Goal: Information Seeking & Learning: Understand process/instructions

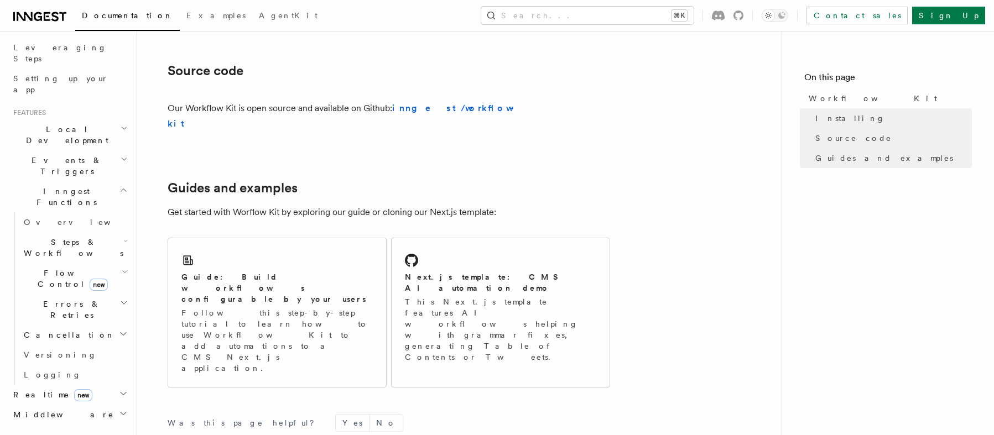
scroll to position [648, 0]
click at [457, 111] on strong "inngest/workflow-kit" at bounding box center [344, 115] width 352 height 26
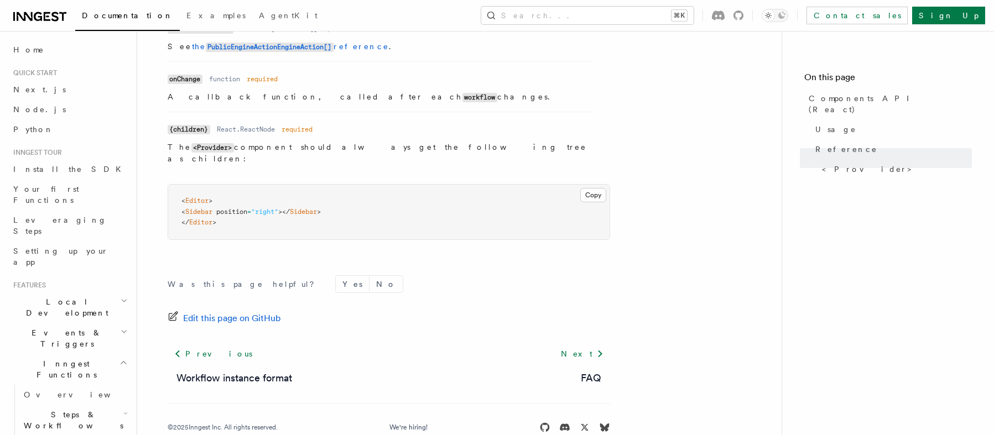
scroll to position [1063, 0]
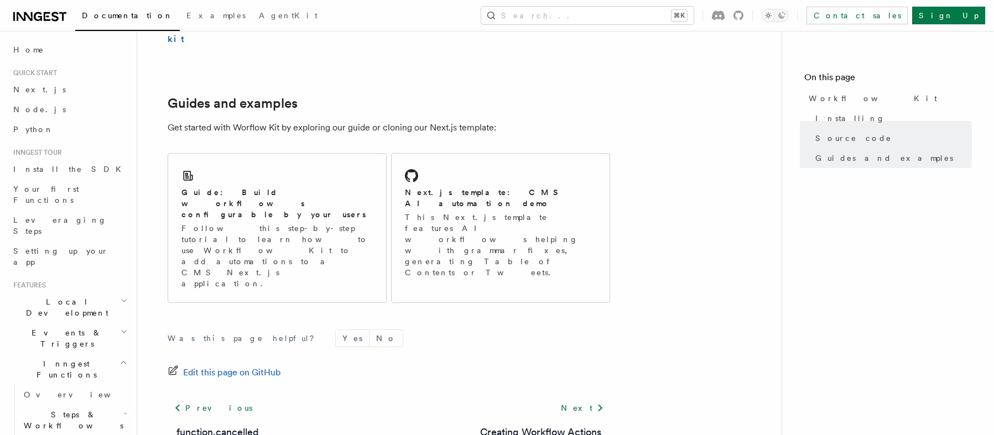
scroll to position [740, 0]
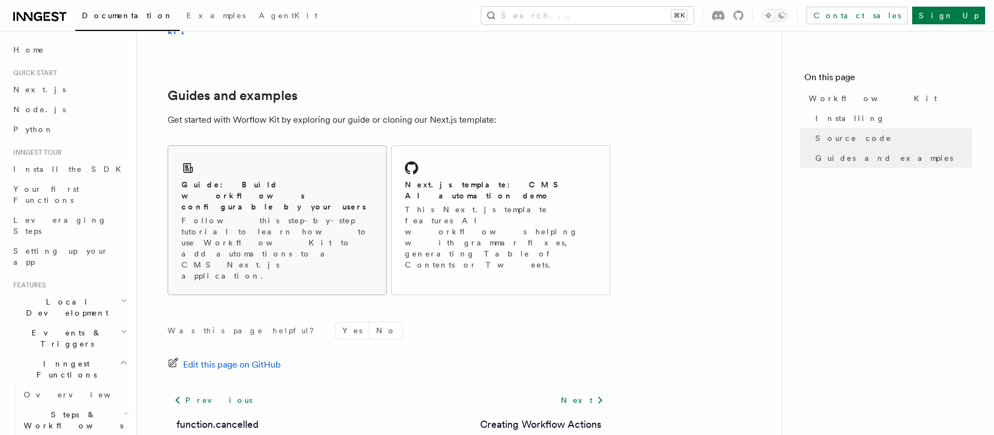
click at [310, 215] on p "Follow this step-by-step tutorial to learn how to use Workflow Kit to add autom…" at bounding box center [276, 248] width 191 height 66
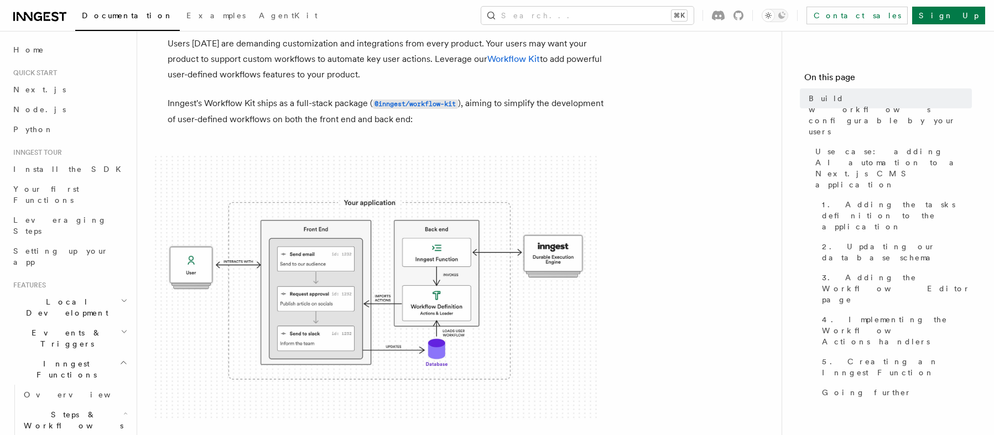
scroll to position [11, 0]
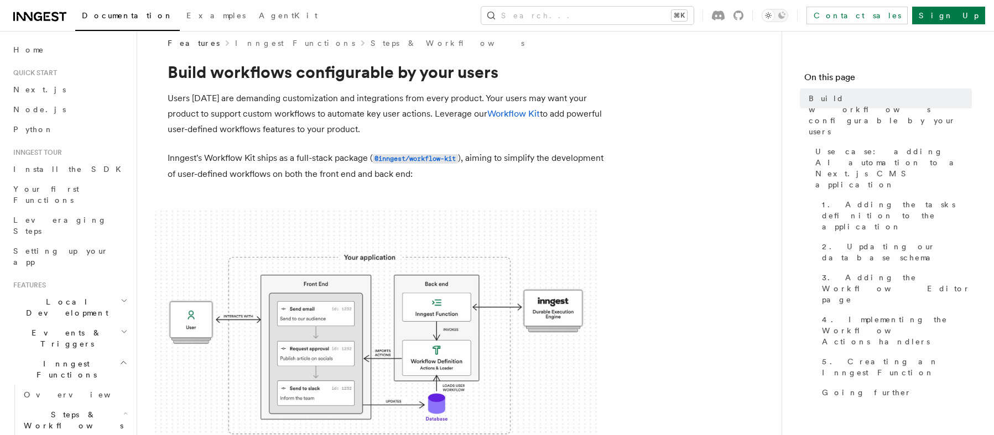
click at [488, 293] on img at bounding box center [376, 343] width 442 height 265
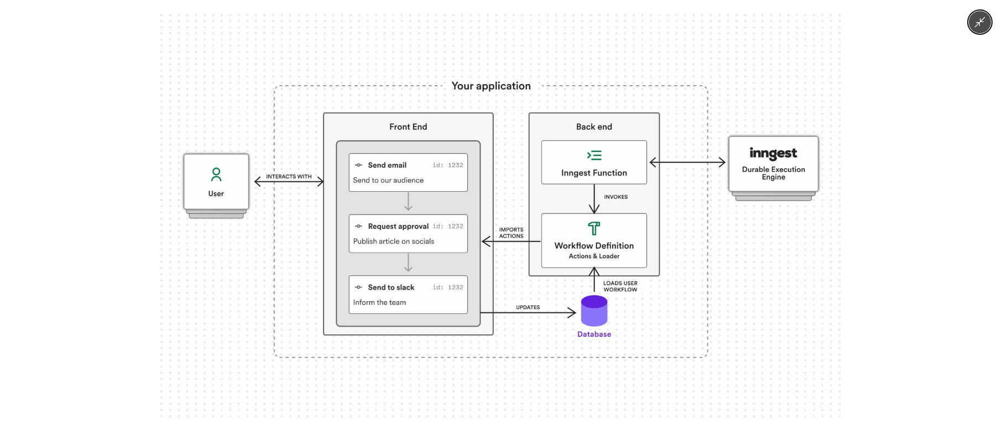
click at [807, 253] on img at bounding box center [500, 218] width 681 height 408
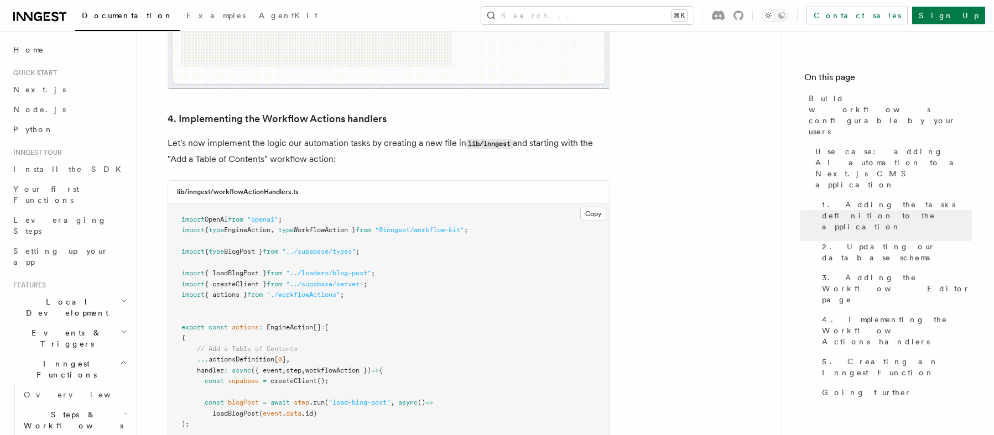
scroll to position [3728, 0]
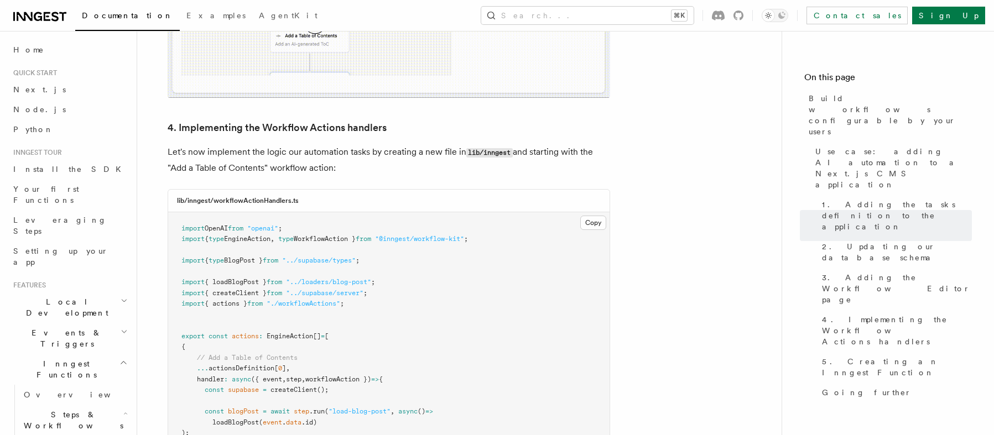
click at [272, 354] on span "// Add a Table of Contents" at bounding box center [247, 358] width 101 height 8
drag, startPoint x: 272, startPoint y: 178, endPoint x: 243, endPoint y: 190, distance: 31.0
click at [271, 354] on span "// Add a Table of Contents" at bounding box center [247, 358] width 101 height 8
click at [243, 364] on span "actionsDefinition[" at bounding box center [243, 368] width 70 height 8
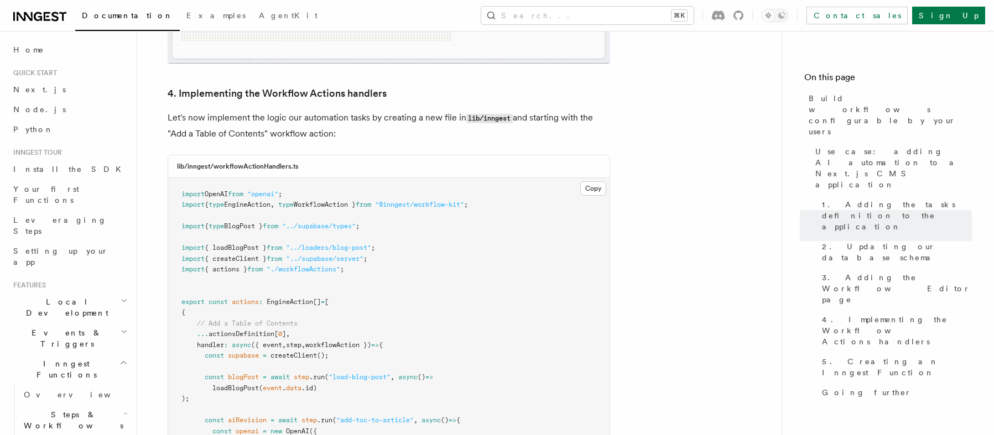
scroll to position [3752, 0]
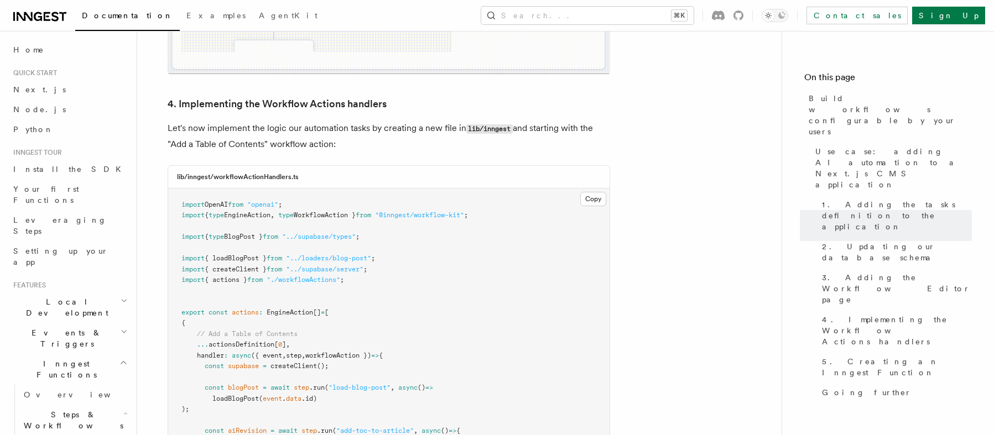
click at [236, 276] on span "{ actions }" at bounding box center [226, 280] width 43 height 8
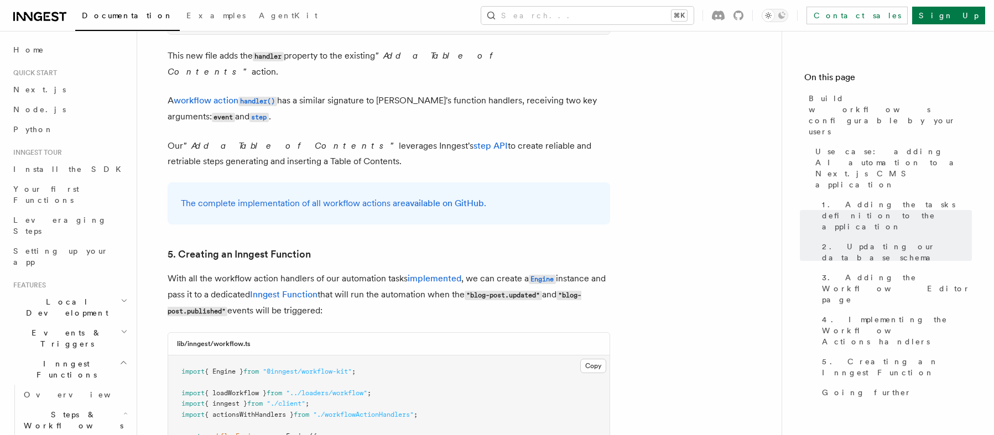
scroll to position [4642, 0]
